Goal: Find specific page/section: Find specific page/section

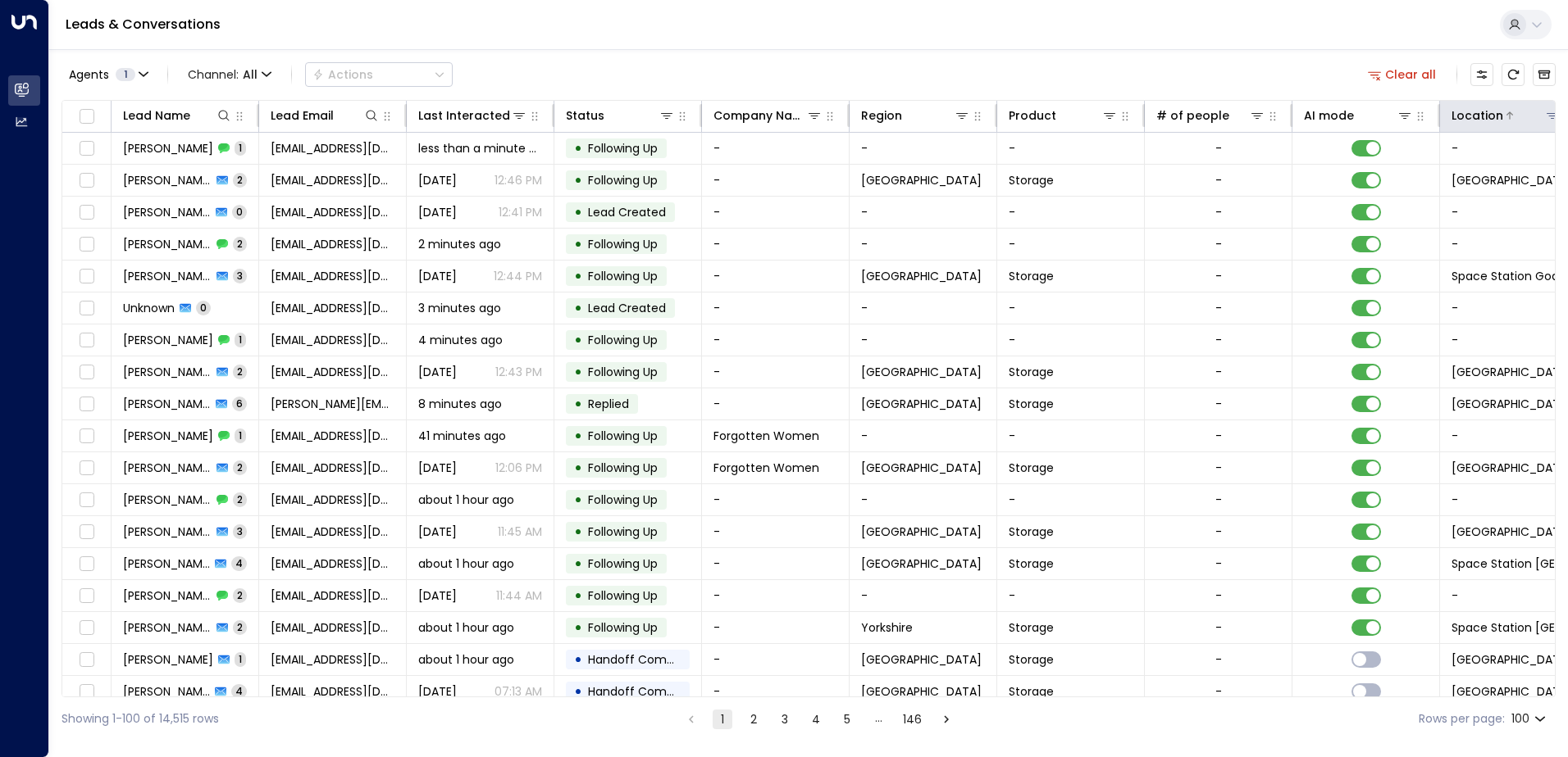
click at [1548, 117] on icon at bounding box center [1552, 115] width 13 height 13
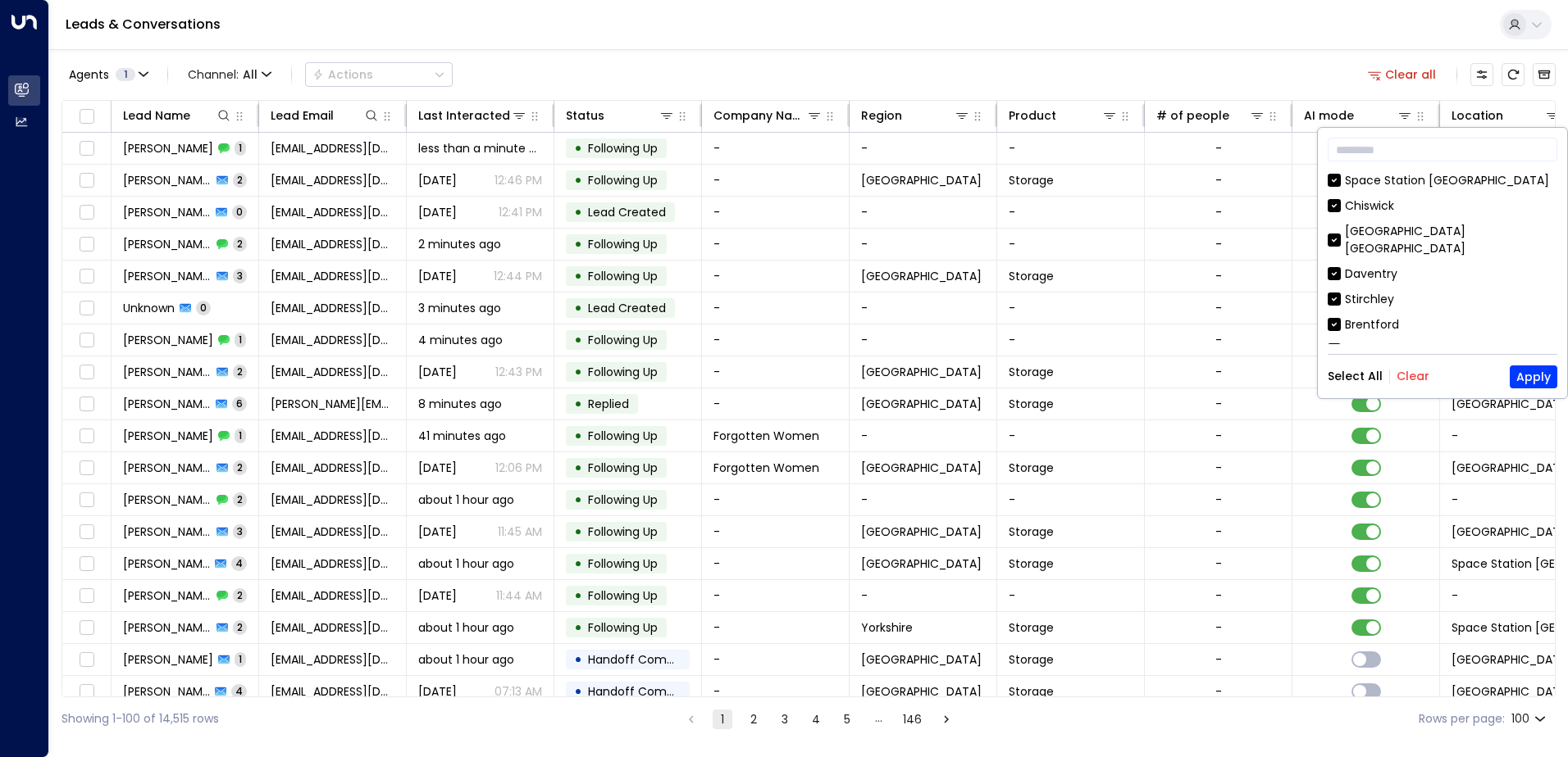
click at [1404, 378] on button "Clear" at bounding box center [1412, 376] width 33 height 13
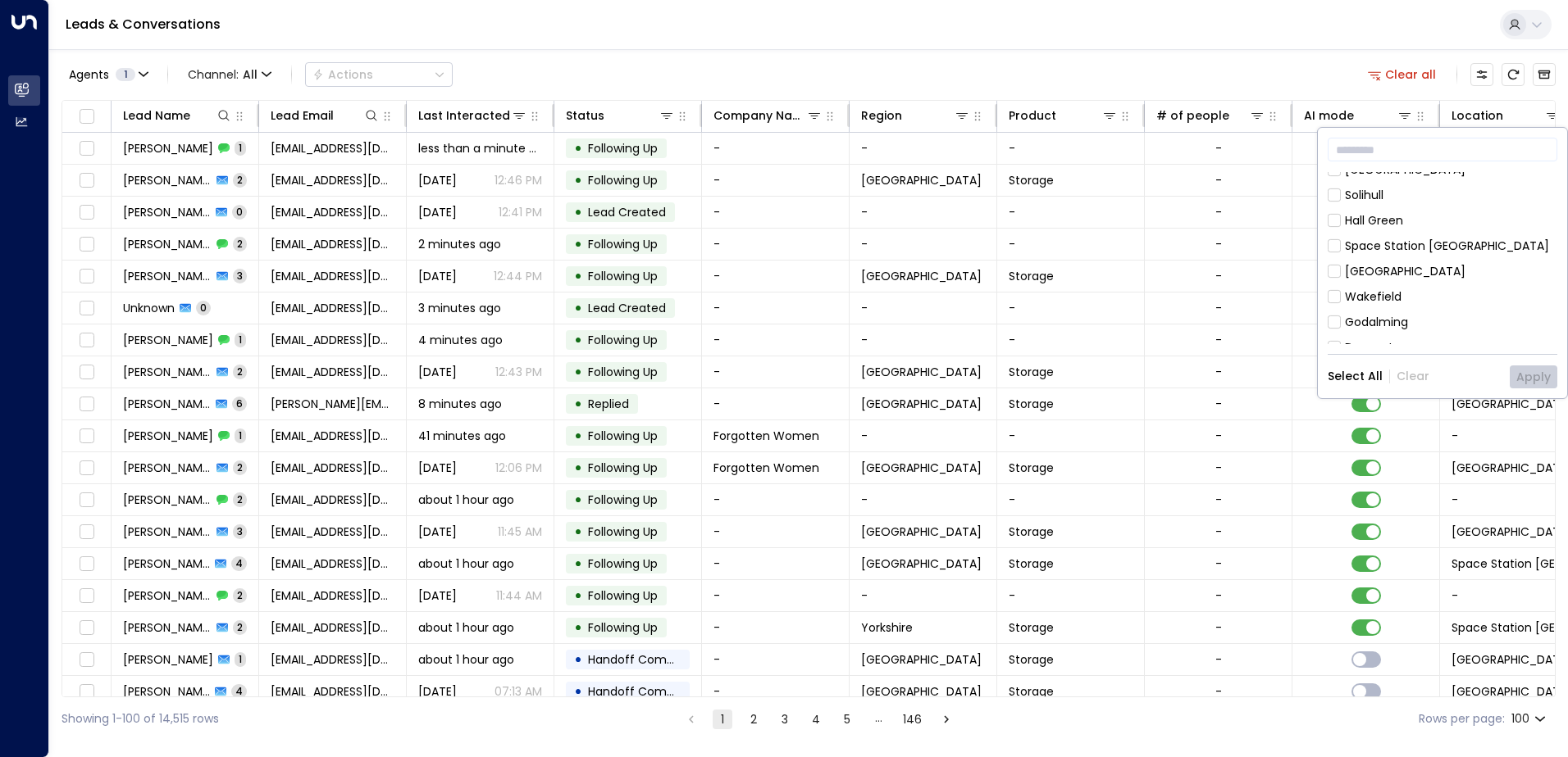
scroll to position [656, 0]
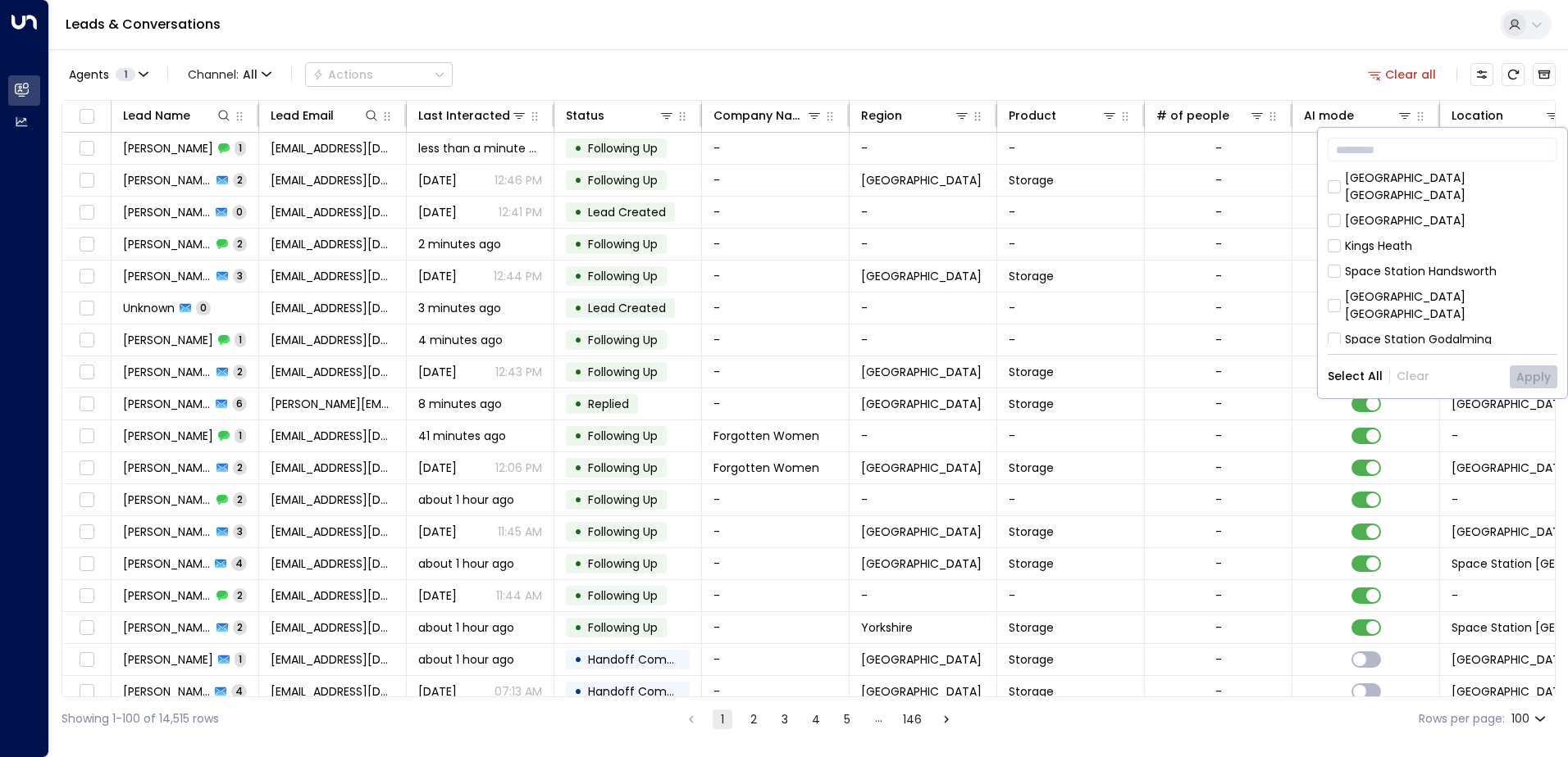
click at [1342, 263] on div "Space Station Handsworth" at bounding box center [1442, 272] width 230 height 17
click at [1553, 368] on button "Apply" at bounding box center [1533, 377] width 48 height 23
